Goal: Navigation & Orientation: Find specific page/section

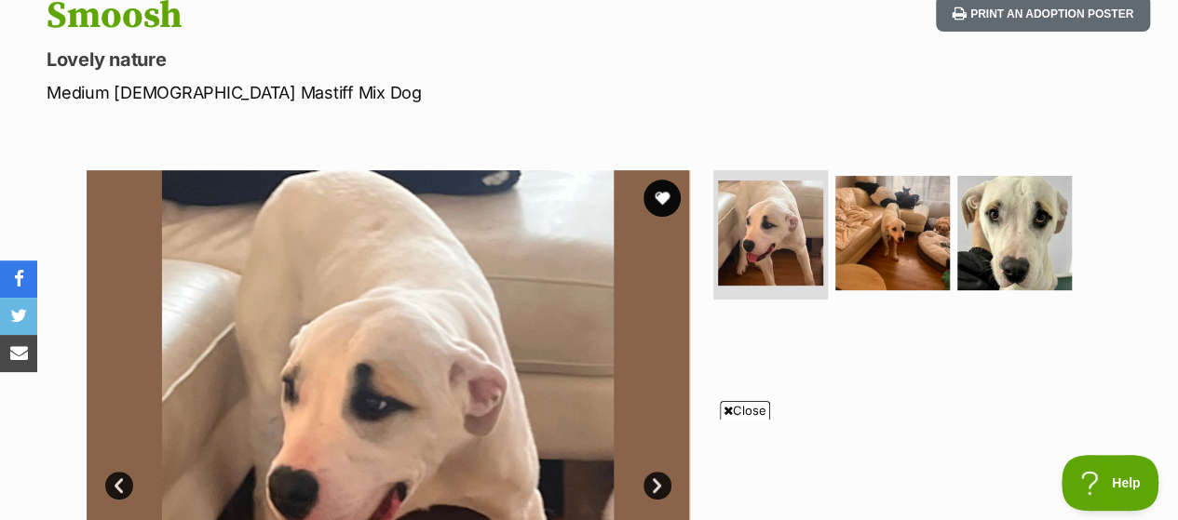
scroll to position [434, 0]
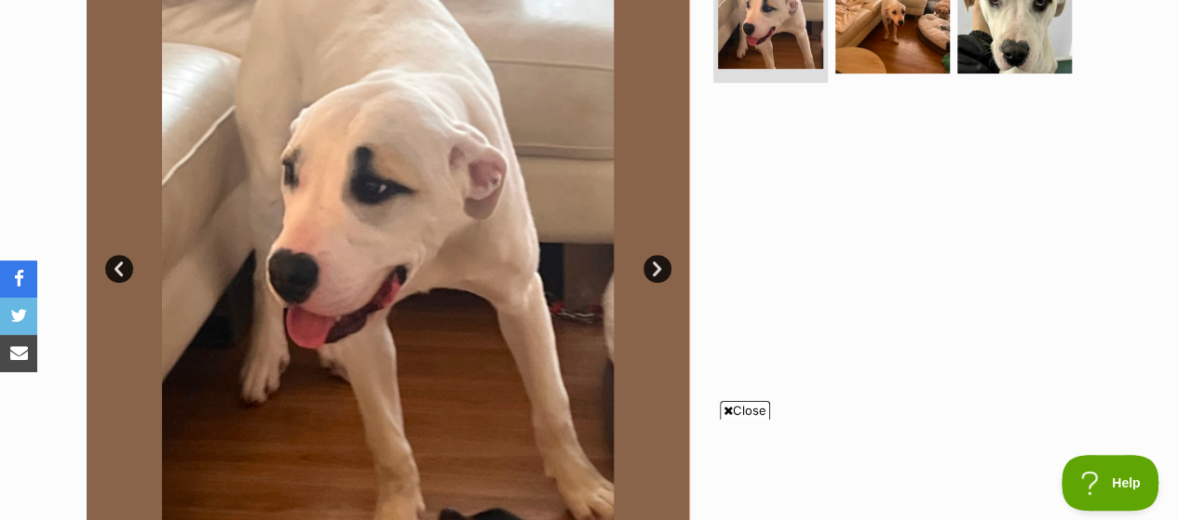
click at [653, 269] on link "Next" at bounding box center [657, 269] width 28 height 28
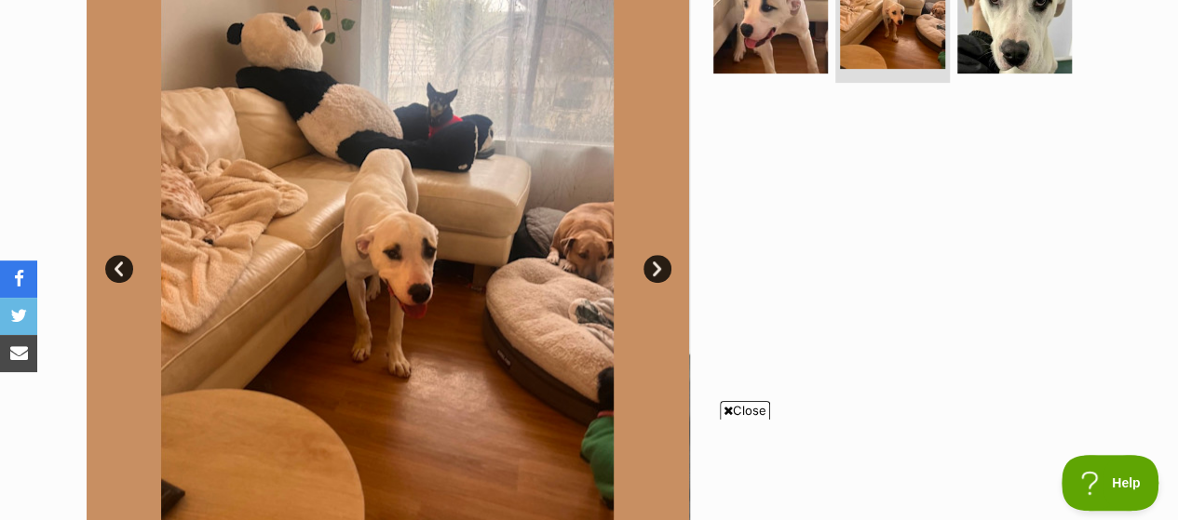
click at [745, 409] on span "Close" at bounding box center [745, 410] width 50 height 19
click at [655, 268] on link "Next" at bounding box center [657, 269] width 28 height 28
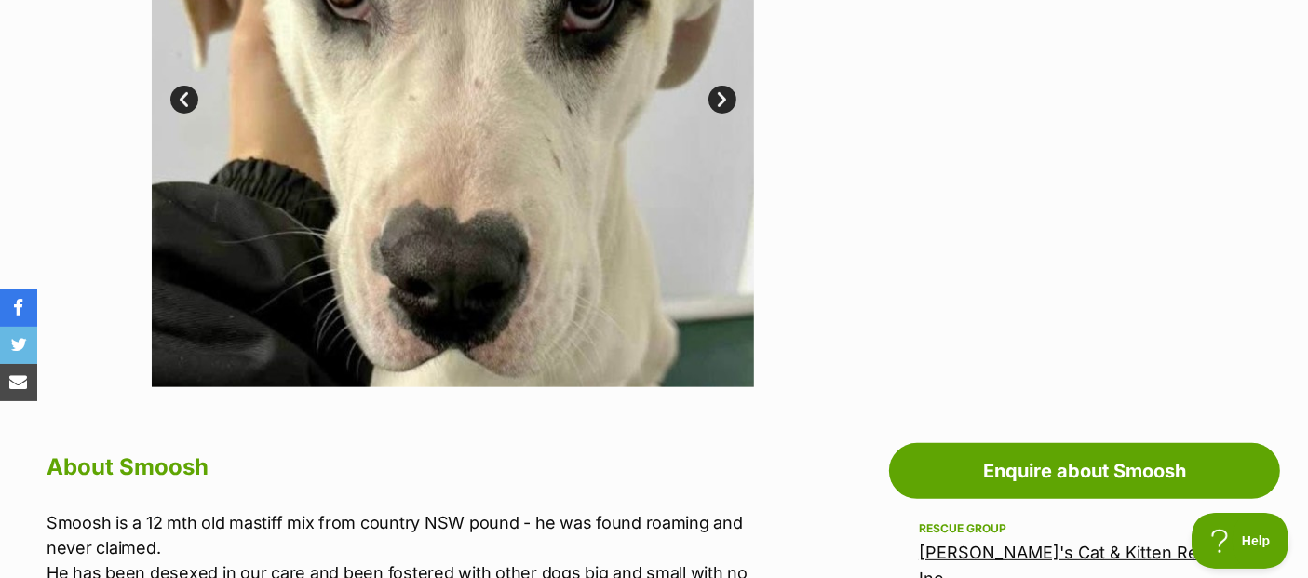
scroll to position [361, 0]
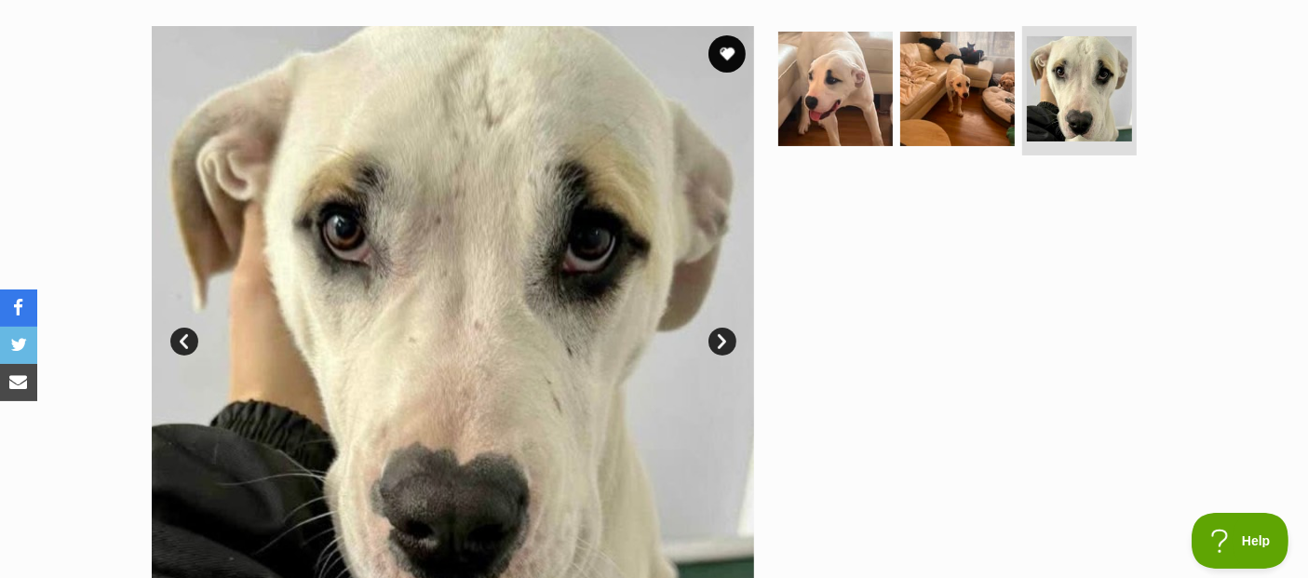
click at [186, 345] on link "Prev" at bounding box center [184, 342] width 28 height 28
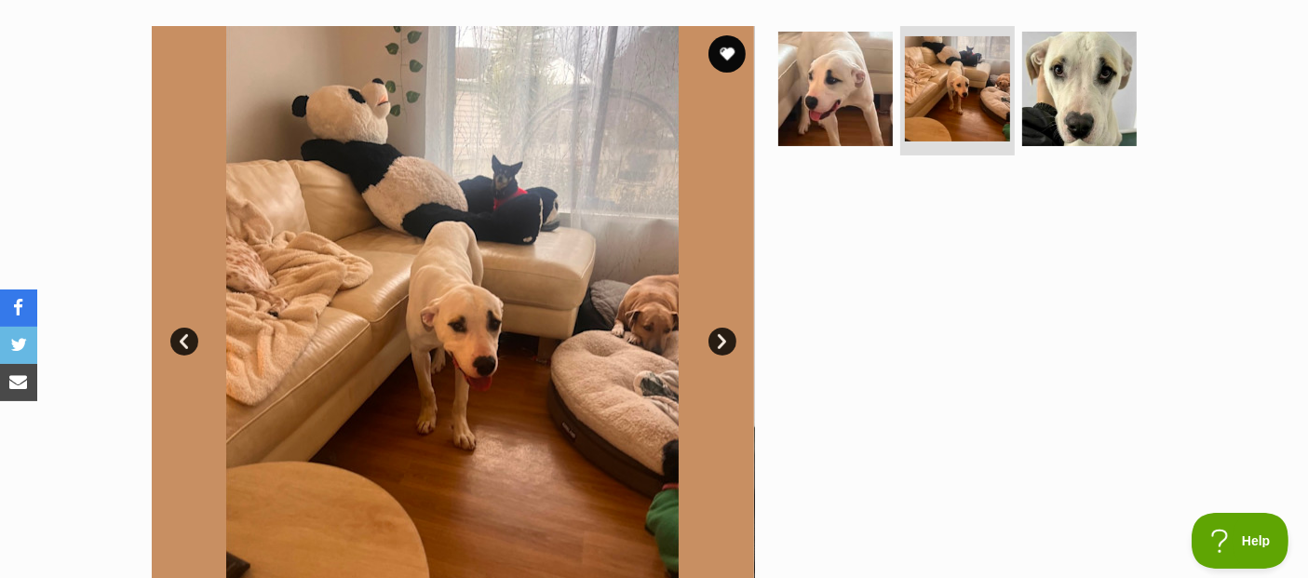
scroll to position [0, 0]
click at [186, 345] on link "Prev" at bounding box center [184, 342] width 28 height 28
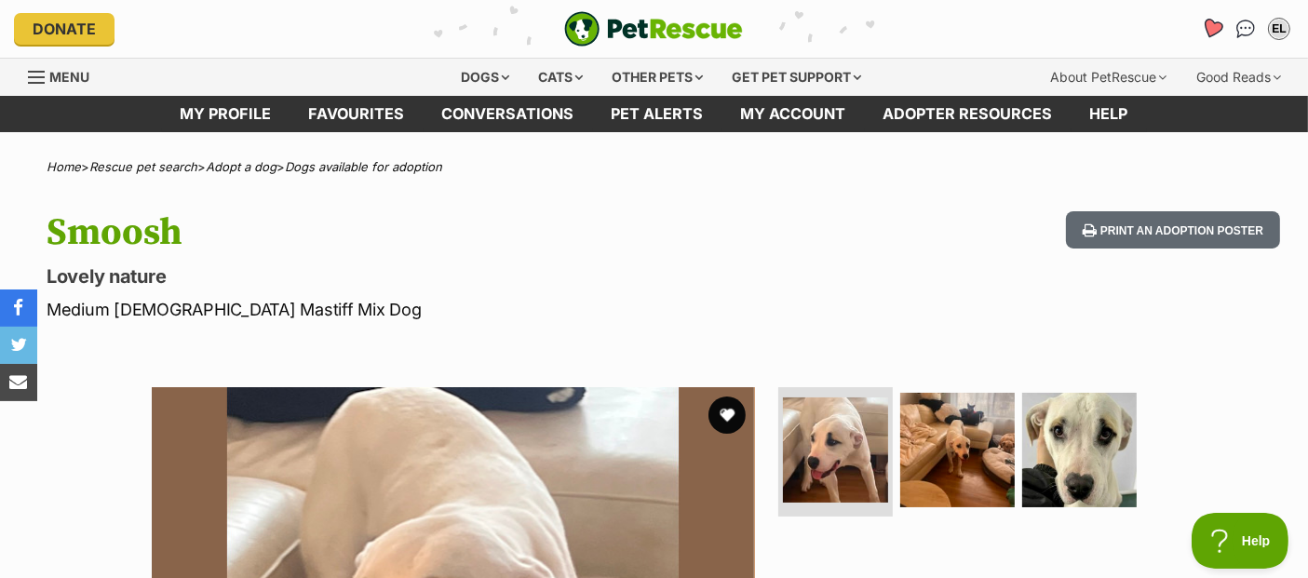
click at [1177, 27] on icon "Favourites" at bounding box center [1212, 28] width 22 height 21
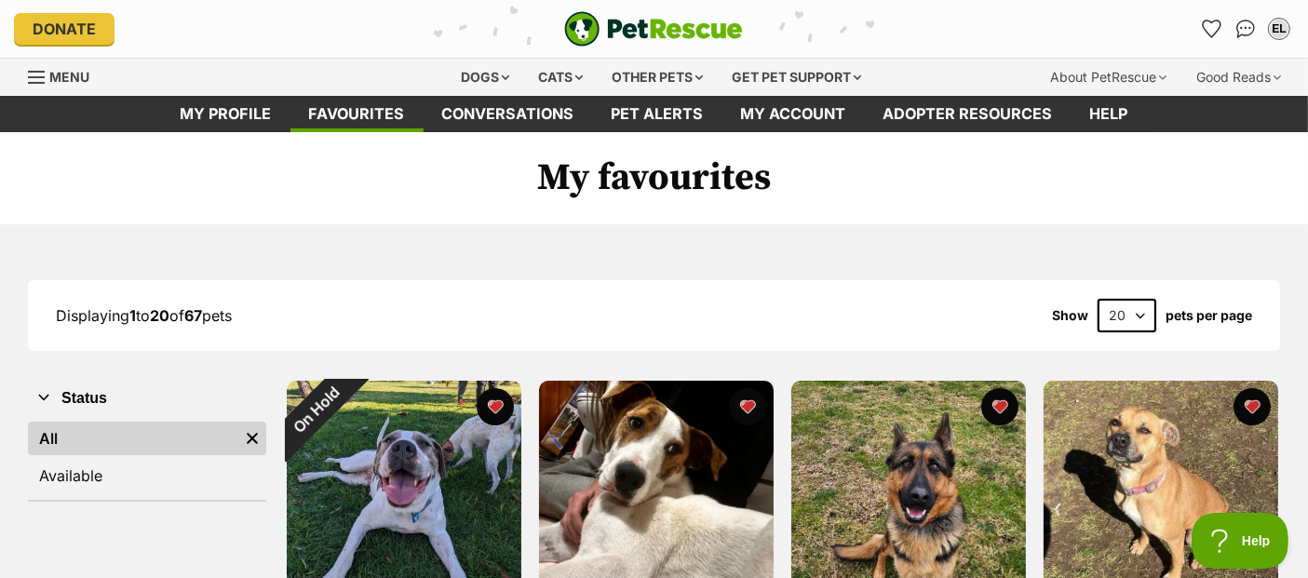
click at [1140, 316] on select "20 40 60" at bounding box center [1126, 316] width 59 height 34
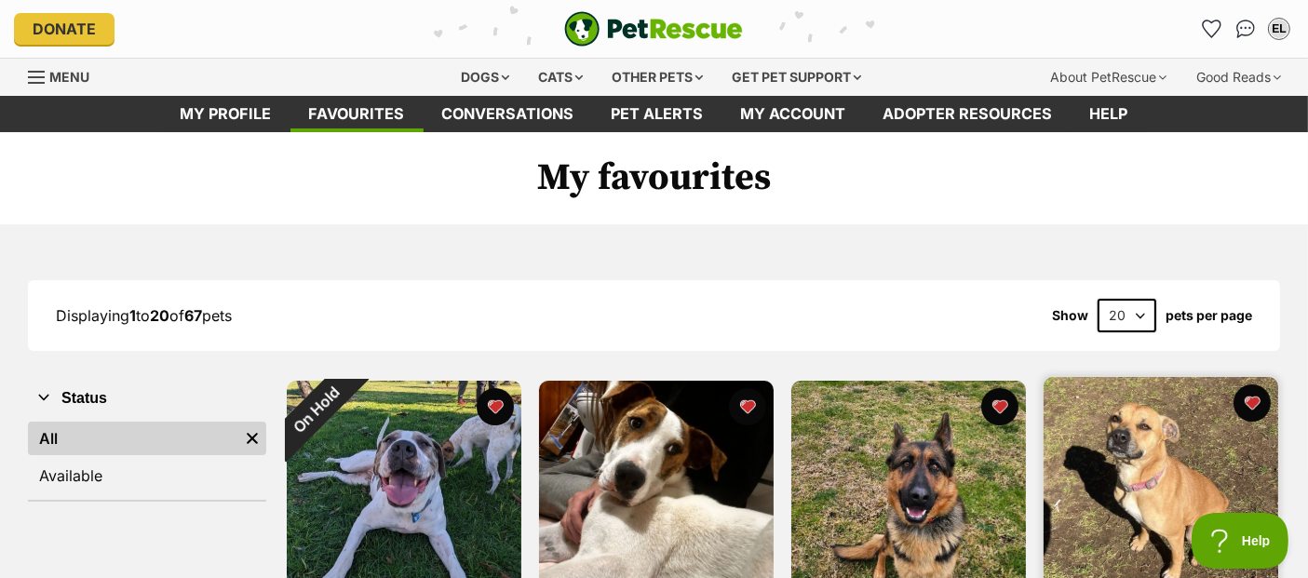
select select "60"
click at [1097, 299] on select "20 40 60" at bounding box center [1126, 316] width 59 height 34
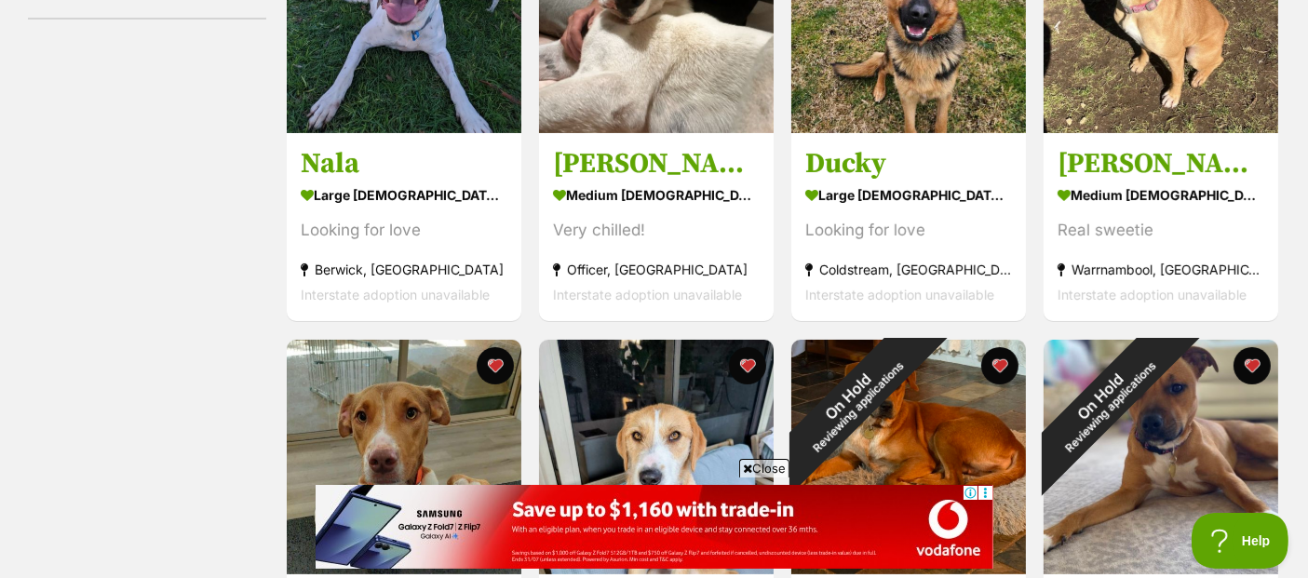
scroll to position [723, 0]
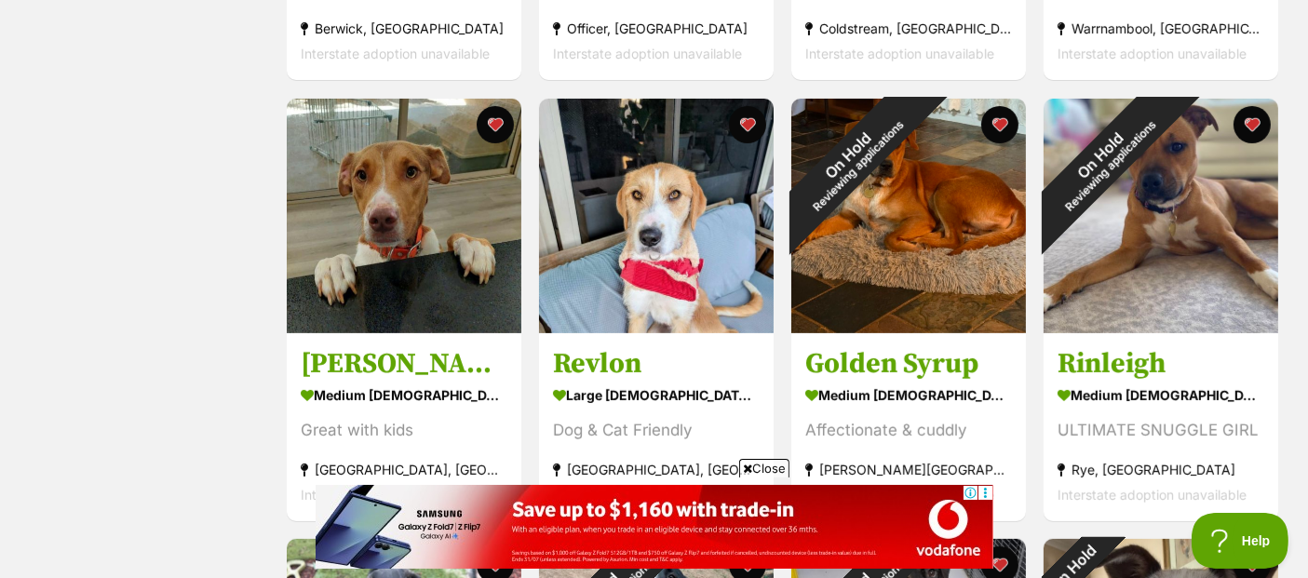
click at [773, 465] on span "Close" at bounding box center [764, 468] width 50 height 19
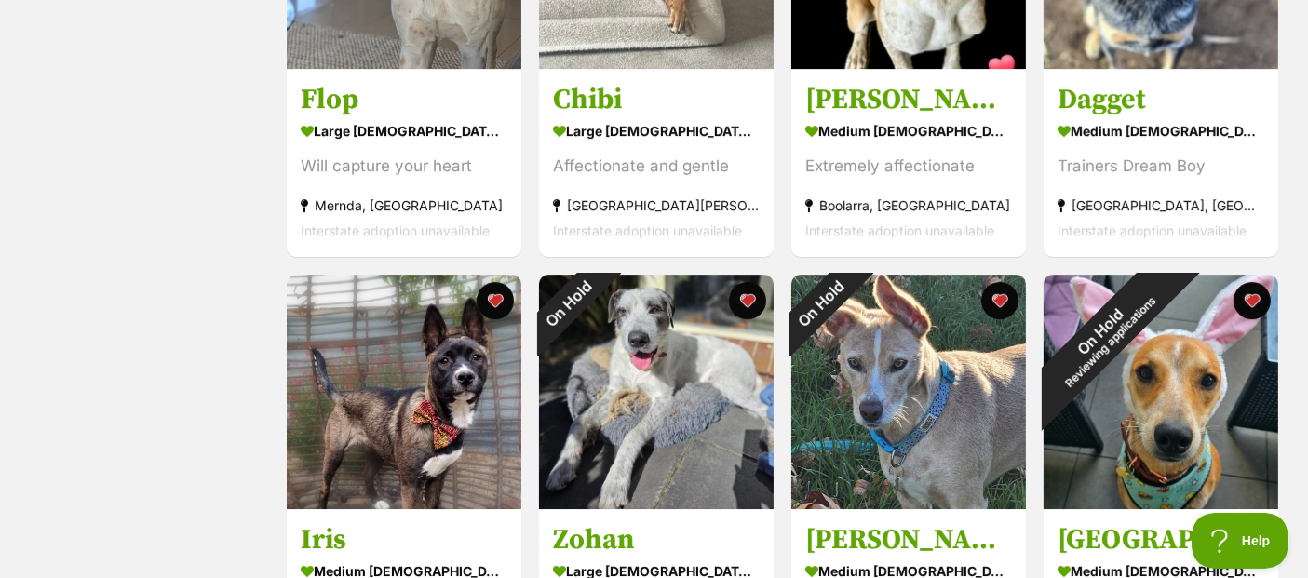
scroll to position [6516, 0]
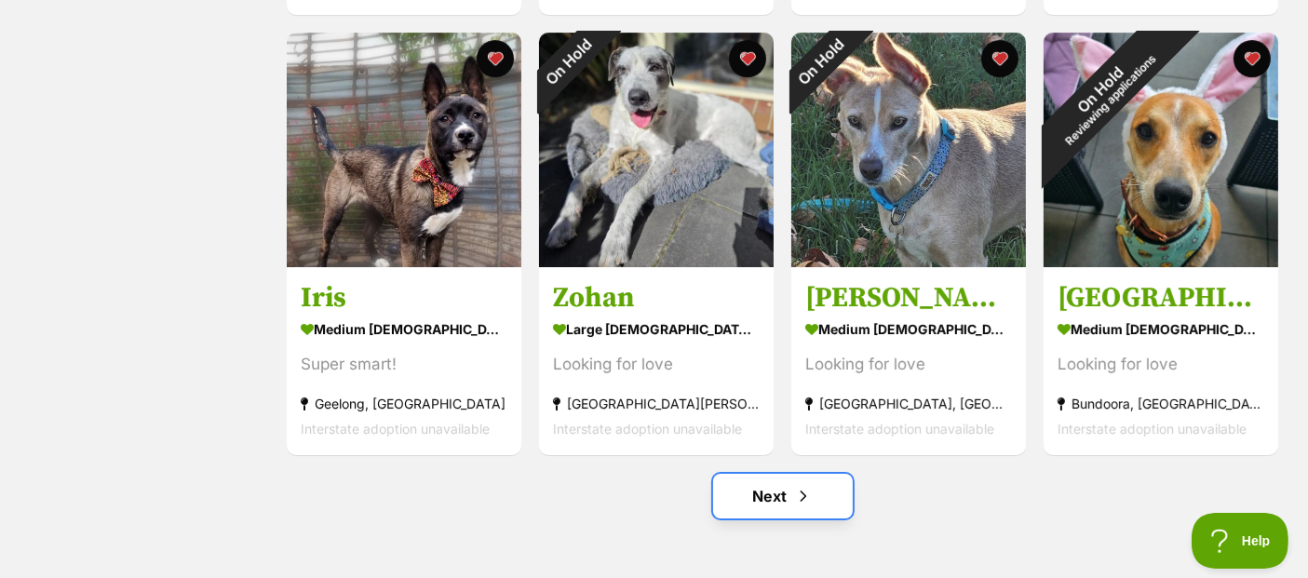
click at [760, 501] on link "Next" at bounding box center [783, 496] width 140 height 45
